Goal: Find specific page/section: Find specific page/section

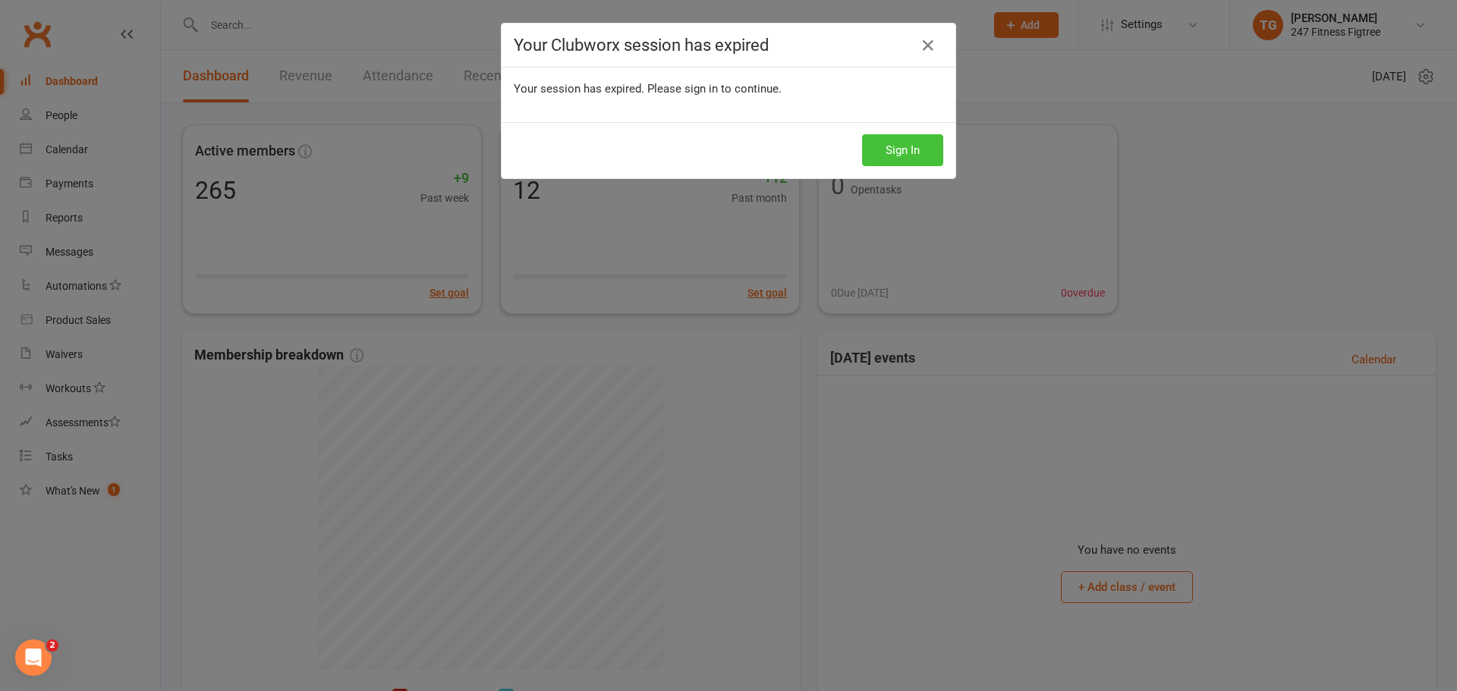
click at [874, 147] on button "Sign In" at bounding box center [902, 150] width 81 height 32
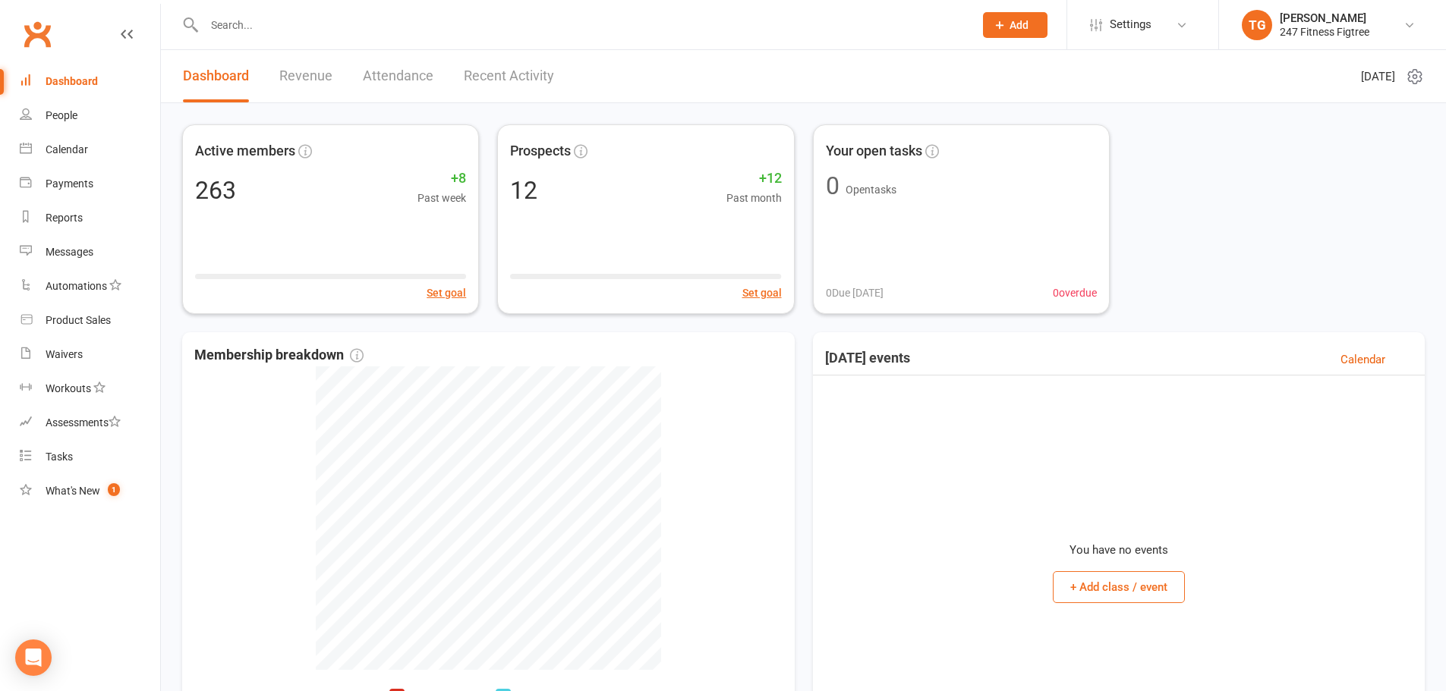
click at [268, 33] on input "text" at bounding box center [581, 24] width 763 height 21
paste input "[PERSON_NAME]"
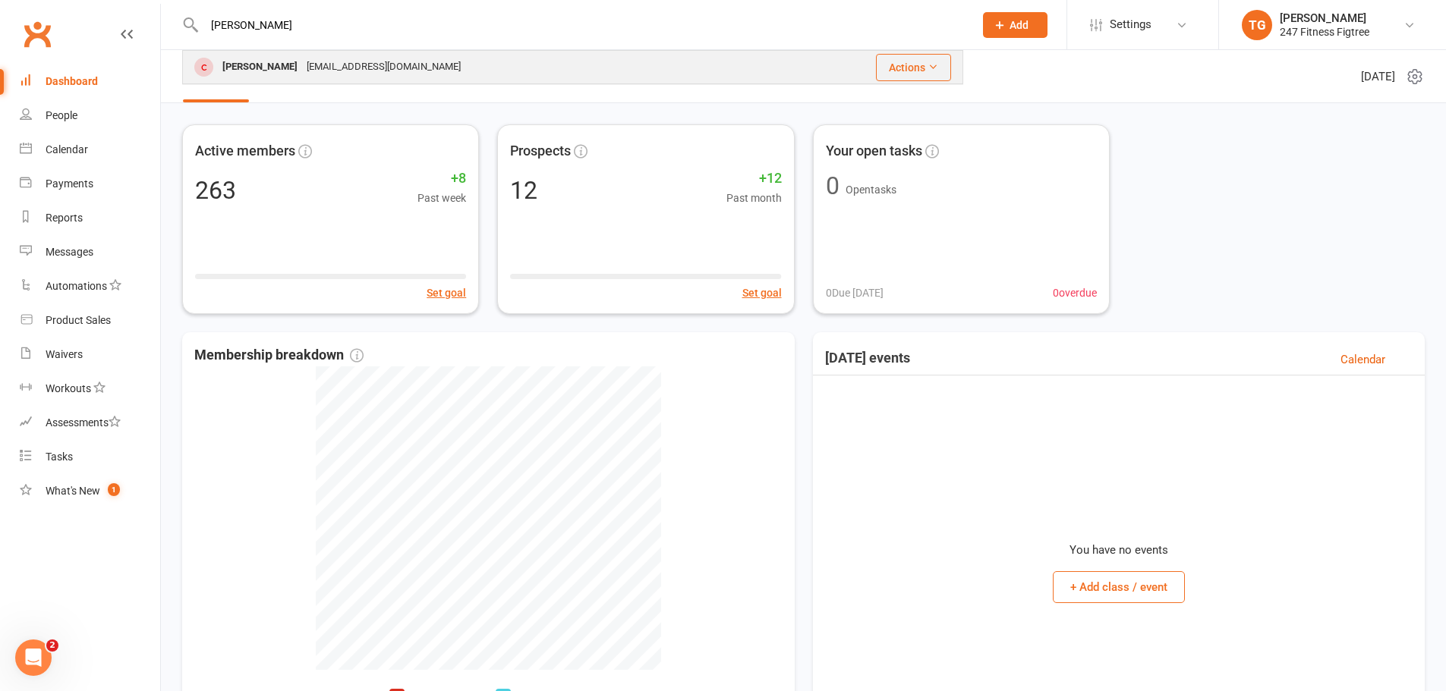
type input "[PERSON_NAME]"
click at [302, 62] on div "[EMAIL_ADDRESS][DOMAIN_NAME]" at bounding box center [383, 67] width 163 height 22
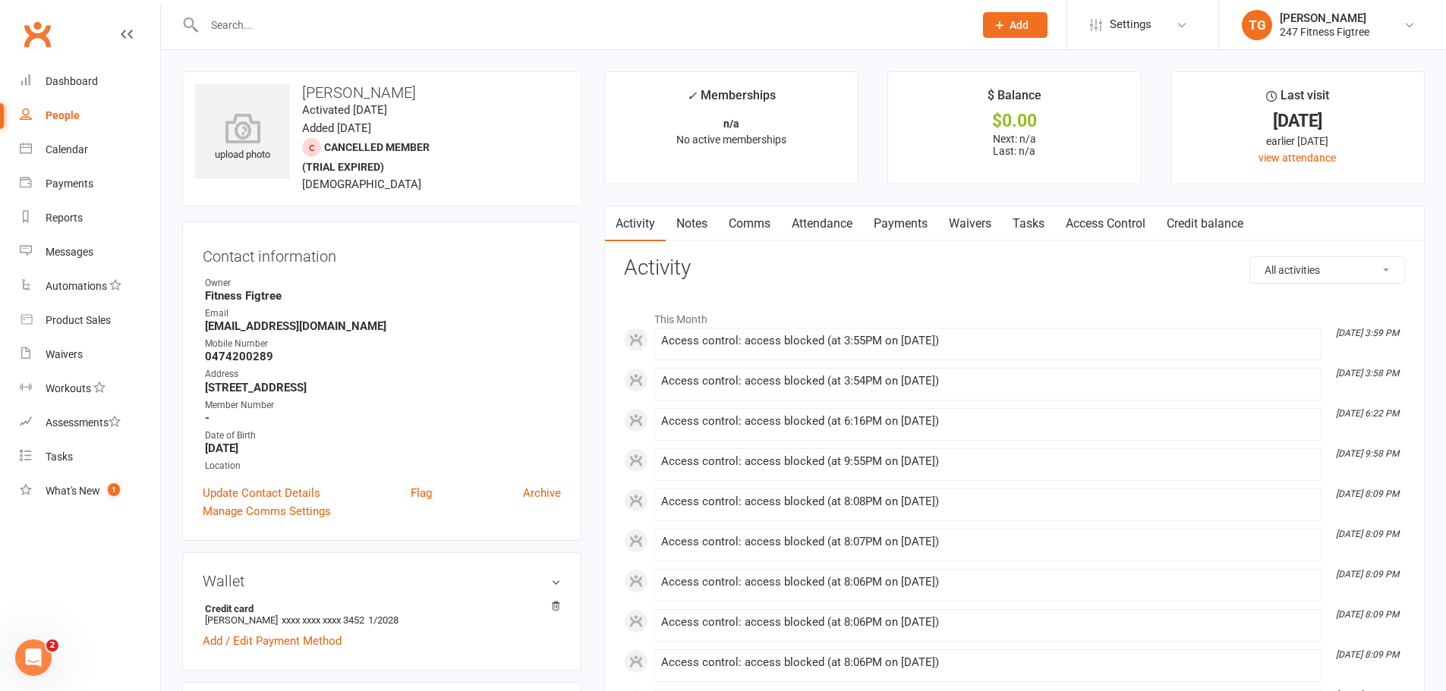
click at [692, 222] on link "Notes" at bounding box center [691, 223] width 52 height 35
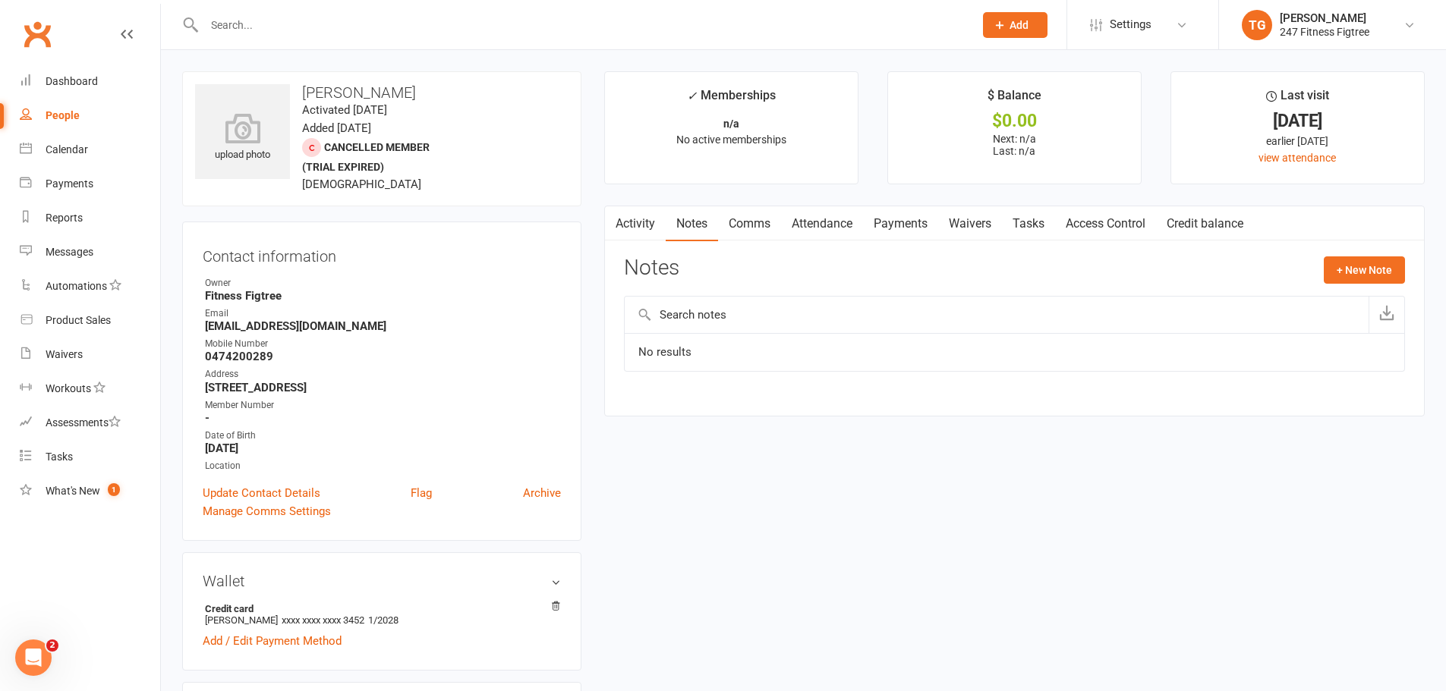
click at [768, 225] on link "Comms" at bounding box center [749, 223] width 63 height 35
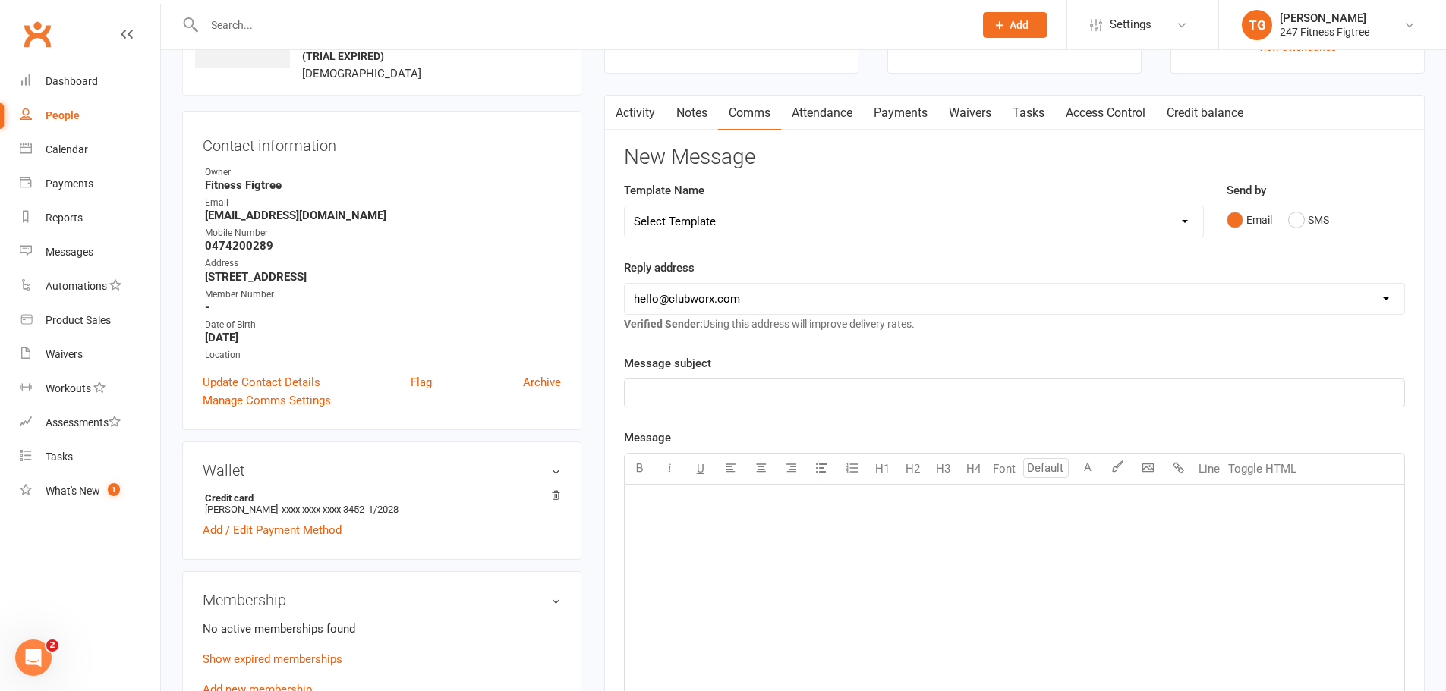
scroll to position [147, 0]
